Goal: Check status: Check status

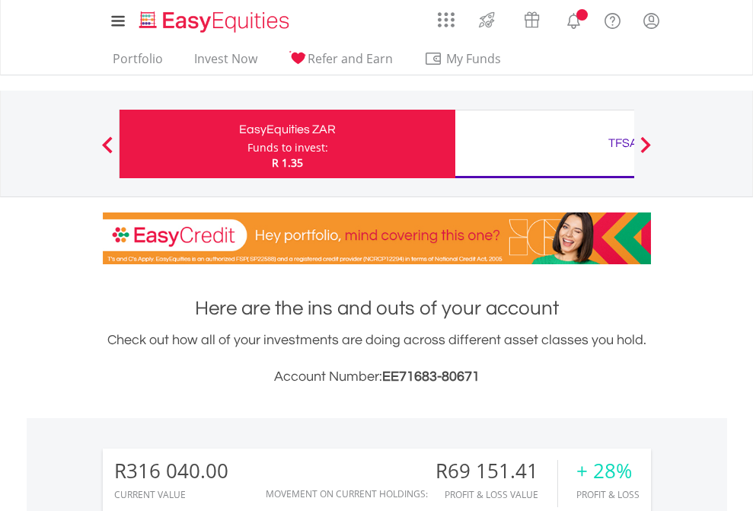
scroll to position [146, 239]
click at [247, 144] on div "Funds to invest:" at bounding box center [287, 147] width 81 height 15
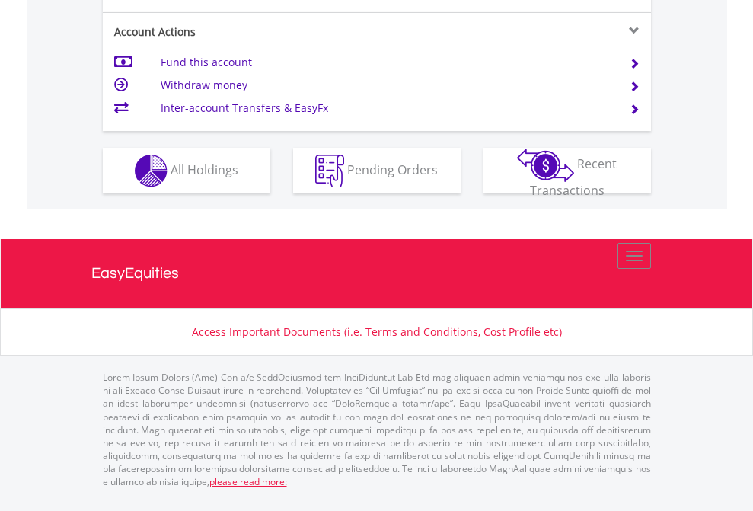
scroll to position [1429, 0]
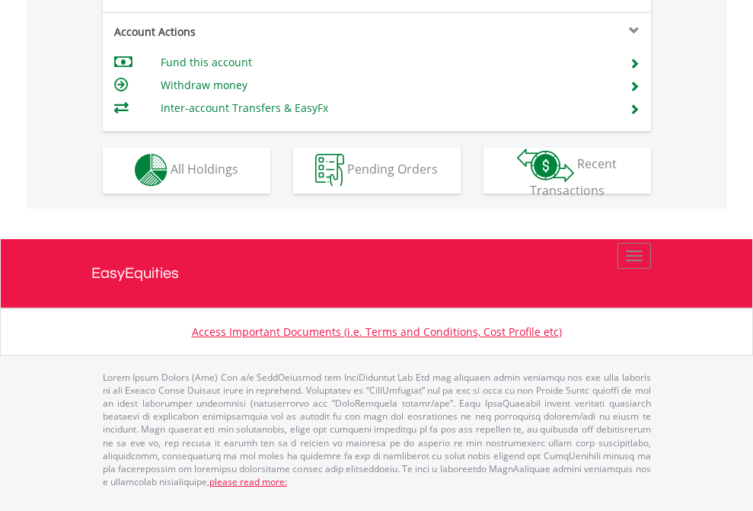
scroll to position [1424, 0]
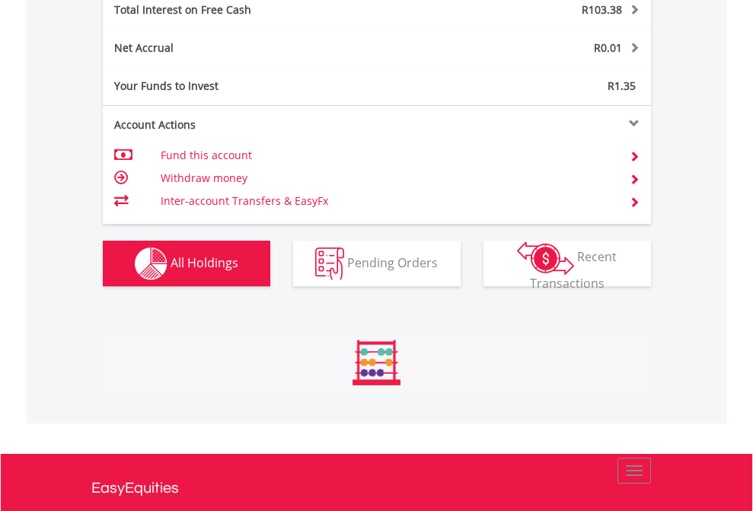
scroll to position [146, 239]
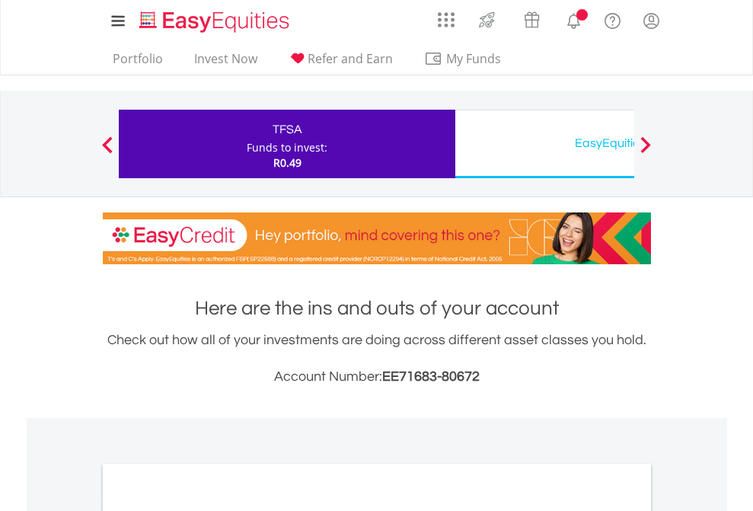
scroll to position [915, 0]
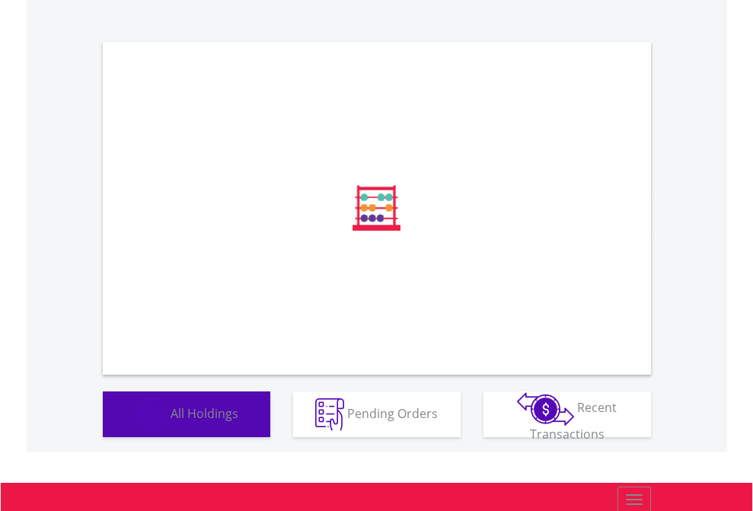
click at [171, 421] on span "All Holdings" at bounding box center [205, 412] width 68 height 17
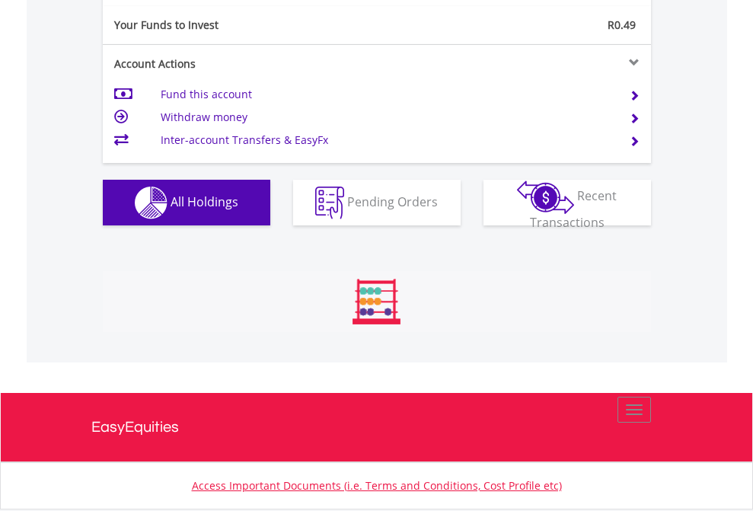
scroll to position [146, 239]
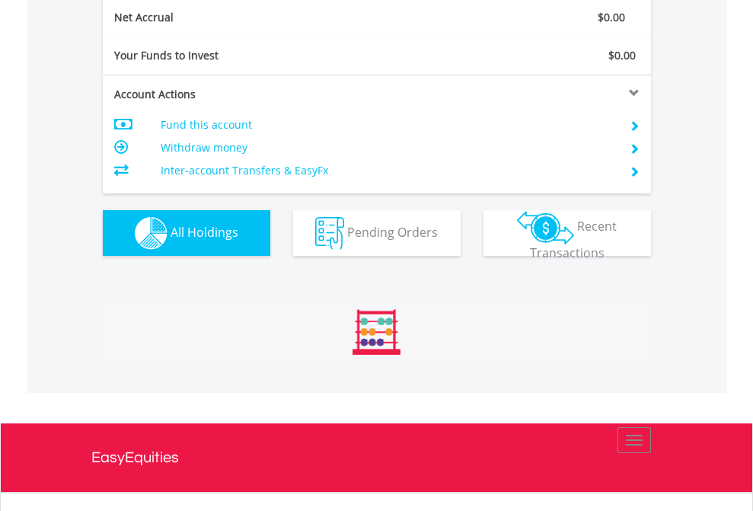
scroll to position [146, 239]
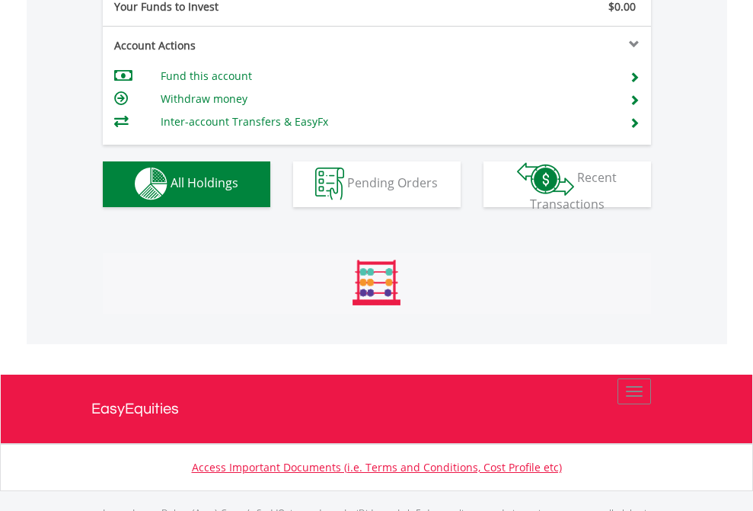
scroll to position [1507, 0]
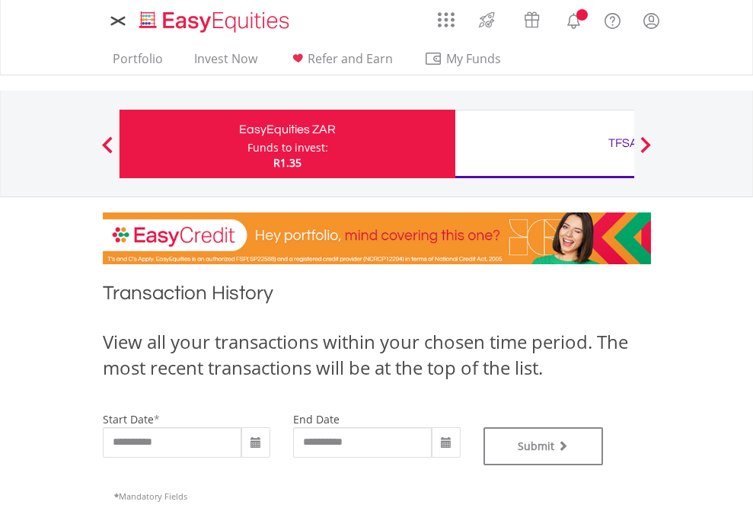
type input "**********"
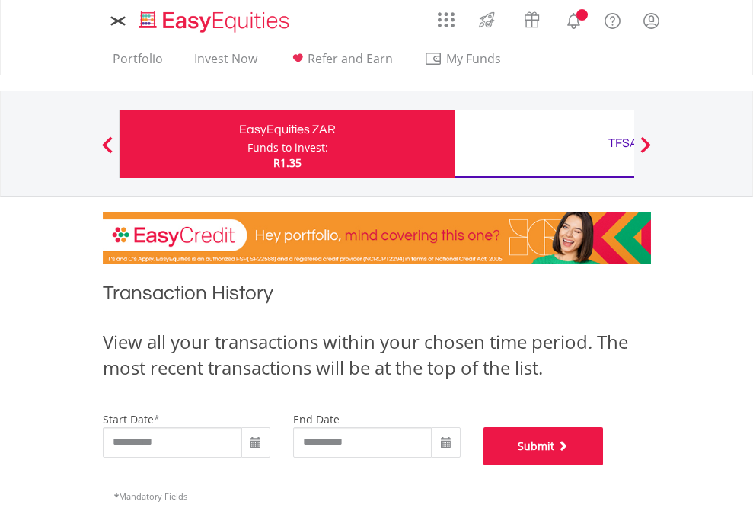
click at [604, 465] on button "Submit" at bounding box center [543, 446] width 120 height 38
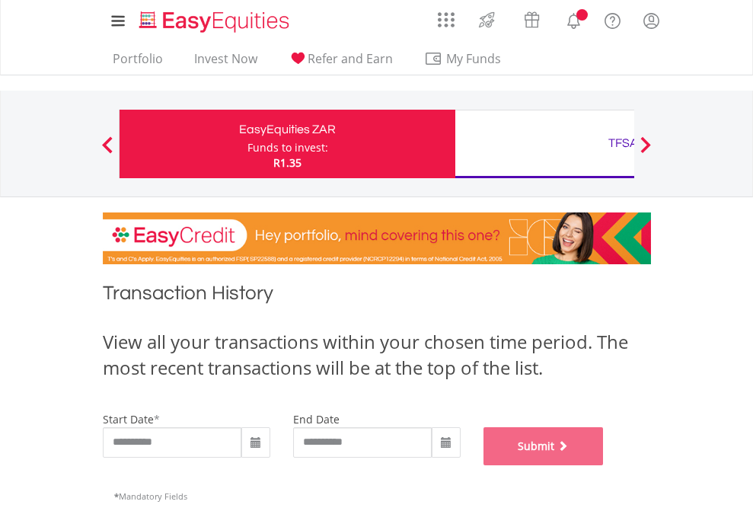
scroll to position [617, 0]
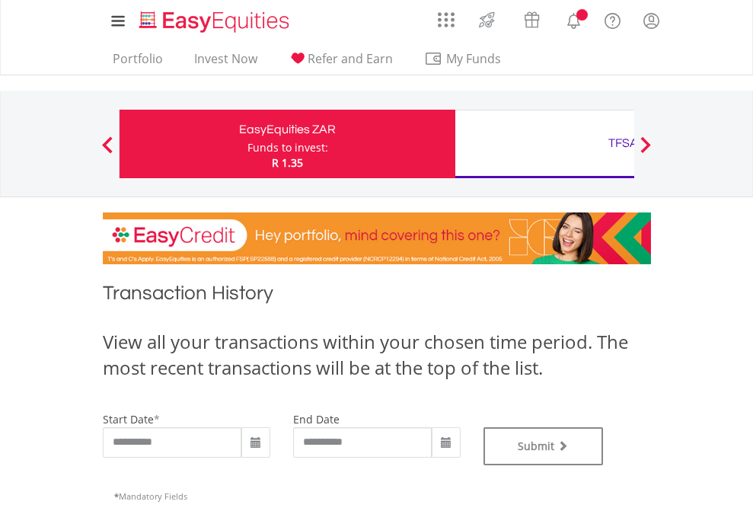
click at [544, 144] on div "TFSA" at bounding box center [622, 142] width 317 height 21
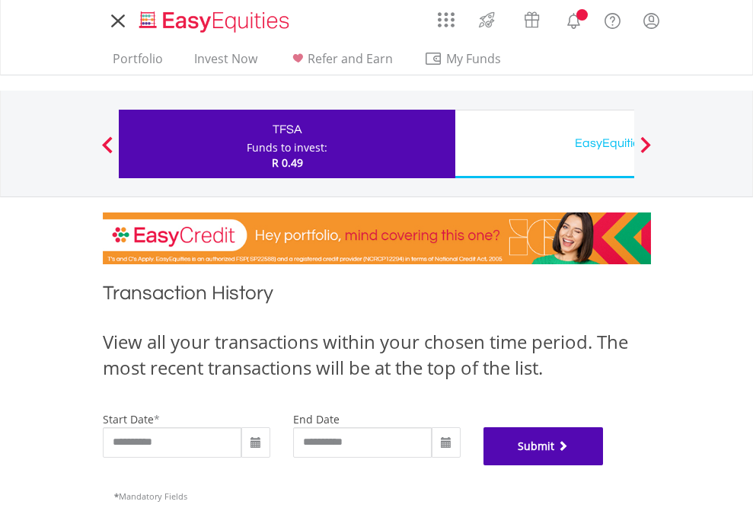
click at [604, 465] on button "Submit" at bounding box center [543, 446] width 120 height 38
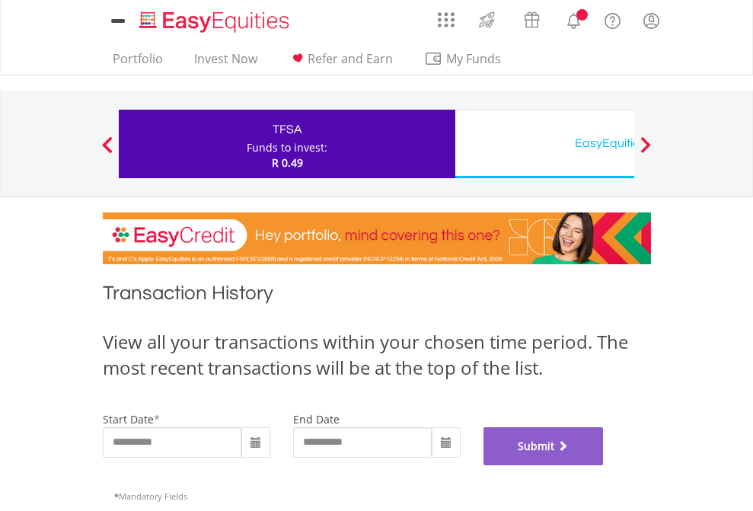
scroll to position [617, 0]
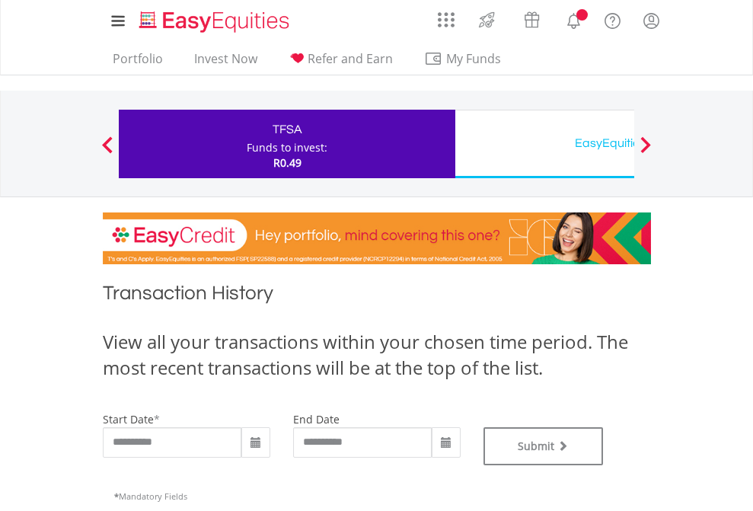
click at [544, 144] on div "EasyEquities USD" at bounding box center [622, 142] width 317 height 21
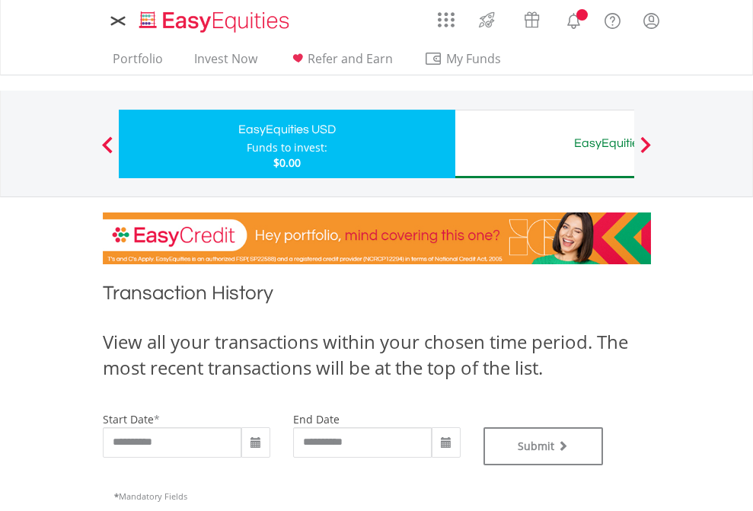
type input "**********"
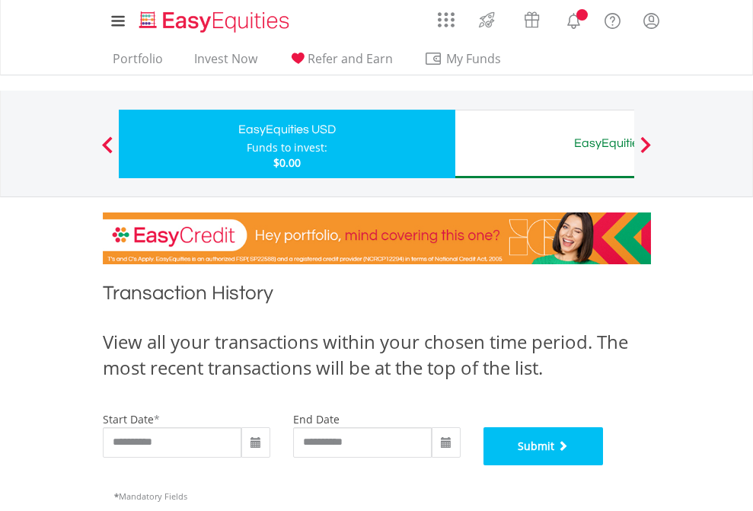
click at [604, 465] on button "Submit" at bounding box center [543, 446] width 120 height 38
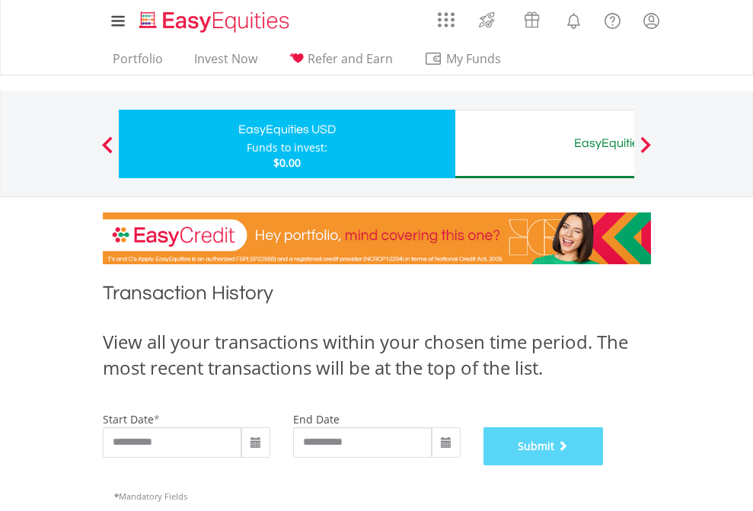
scroll to position [617, 0]
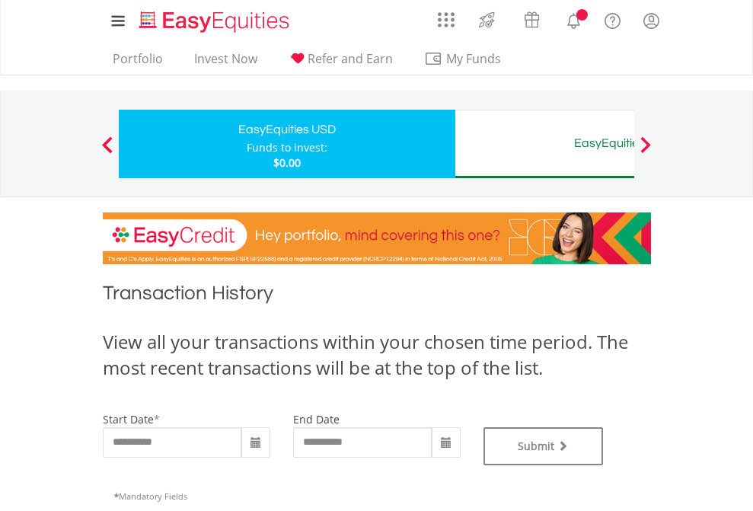
click at [544, 144] on div "EasyEquities AUD" at bounding box center [622, 142] width 317 height 21
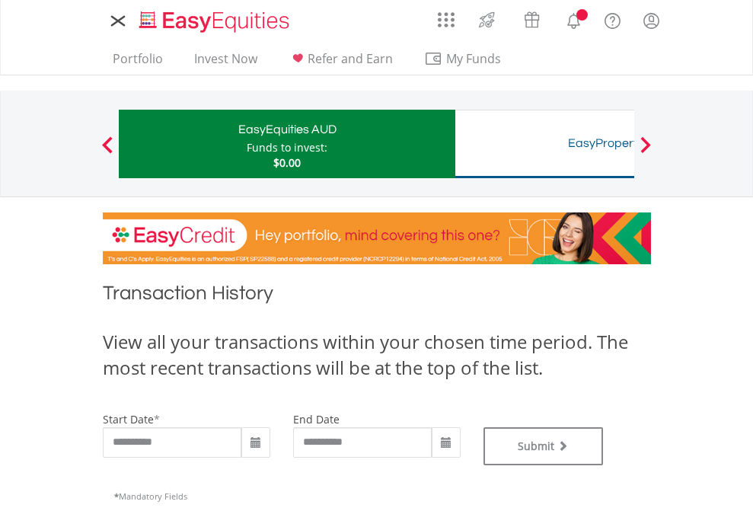
type input "**********"
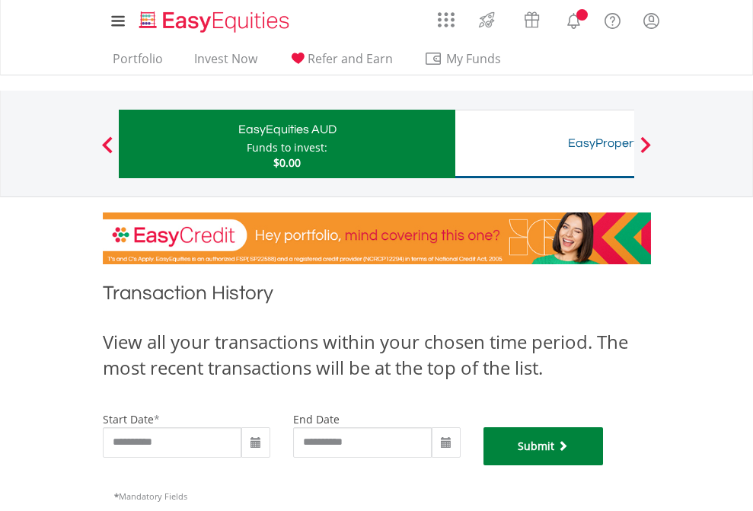
click at [604, 465] on button "Submit" at bounding box center [543, 446] width 120 height 38
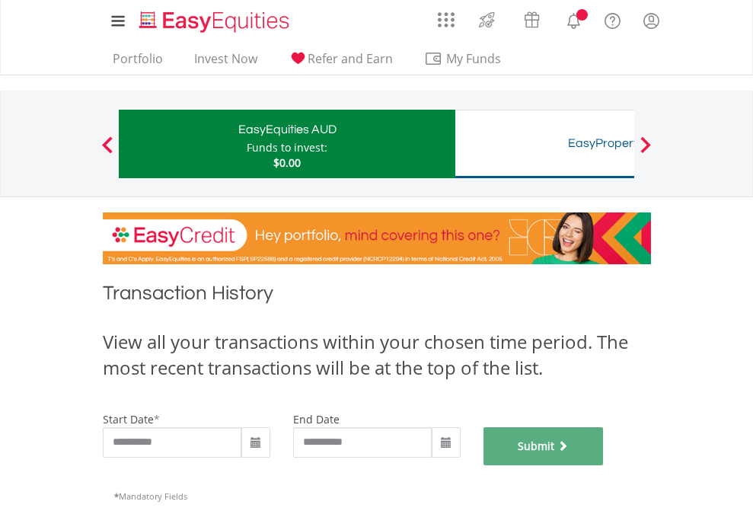
scroll to position [617, 0]
